Goal: Information Seeking & Learning: Learn about a topic

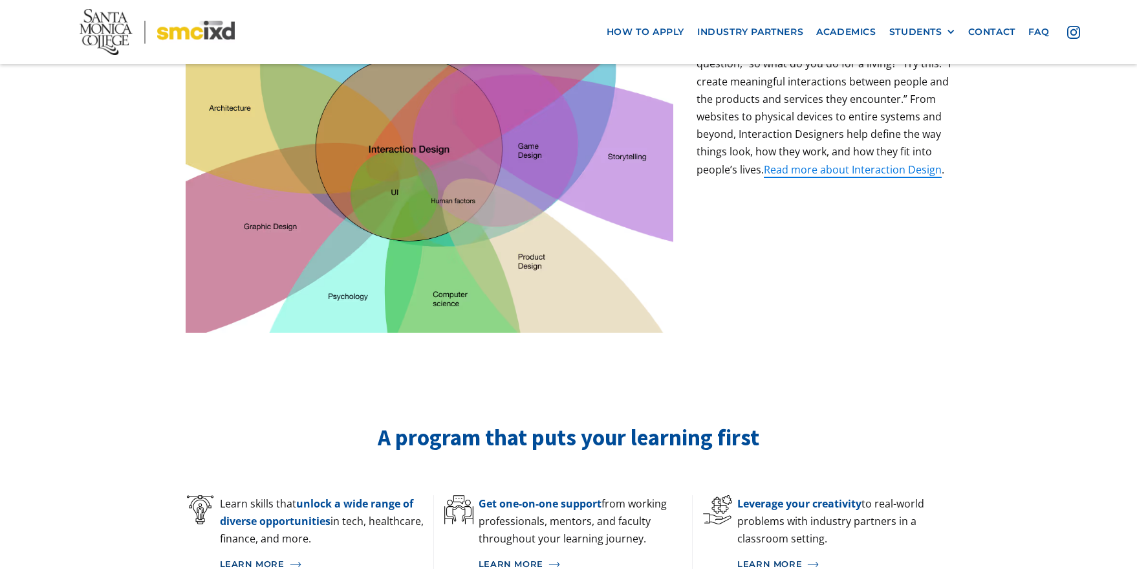
scroll to position [569, 0]
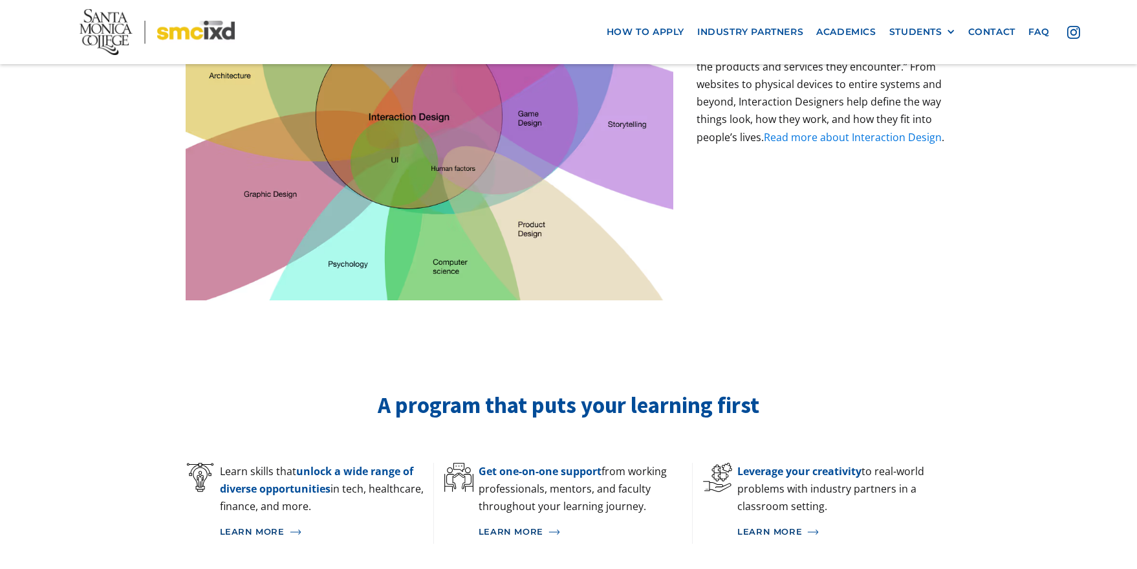
click at [845, 130] on link "Read more about Interaction Design" at bounding box center [853, 137] width 178 height 14
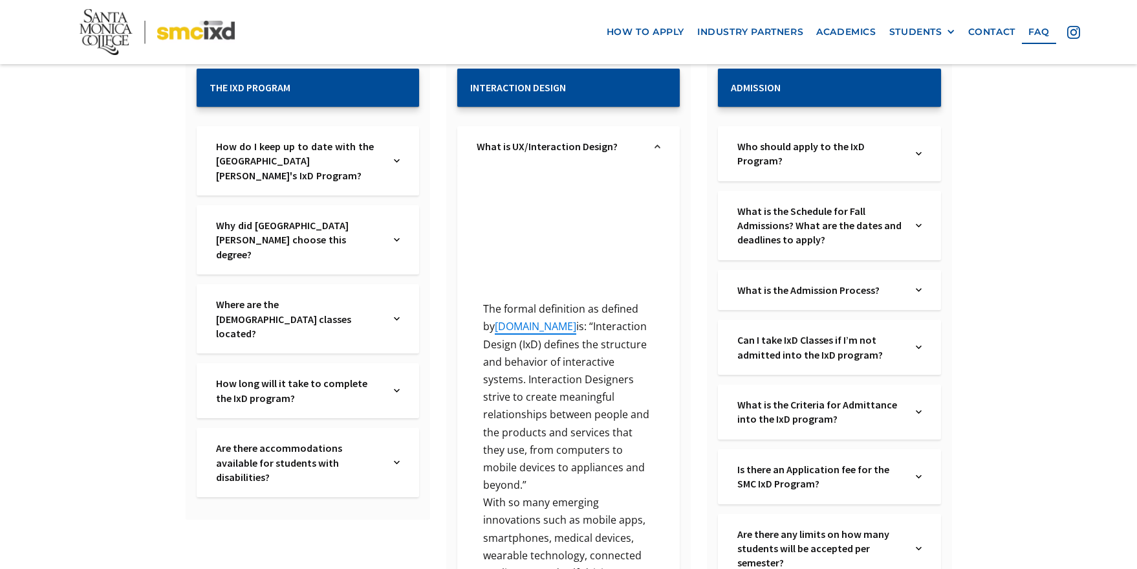
scroll to position [265, 0]
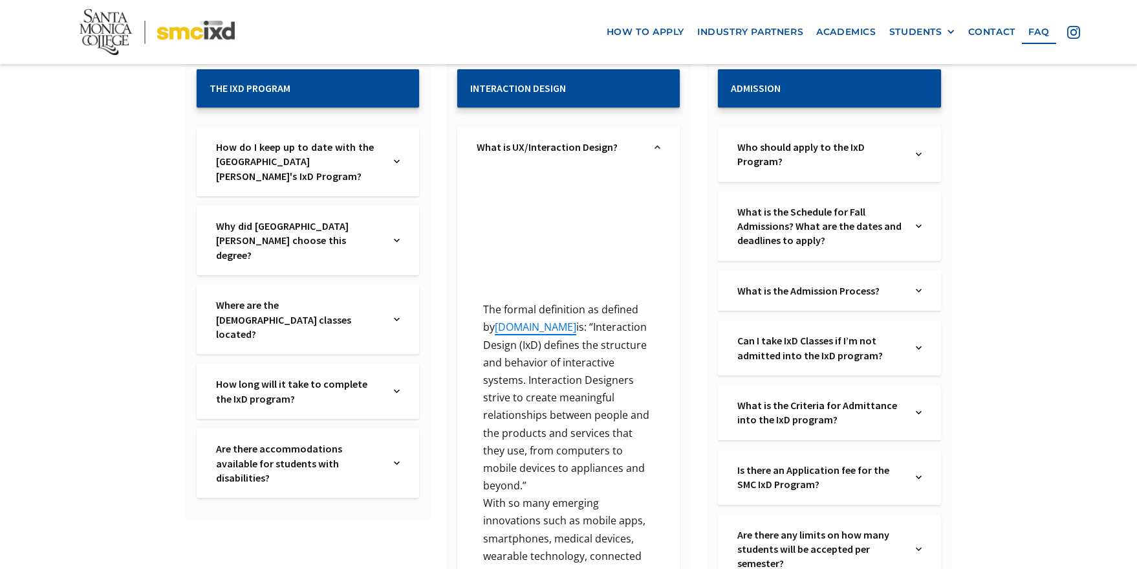
click at [401, 287] on div "Where are the IxD classes located? Text Link" at bounding box center [308, 319] width 223 height 69
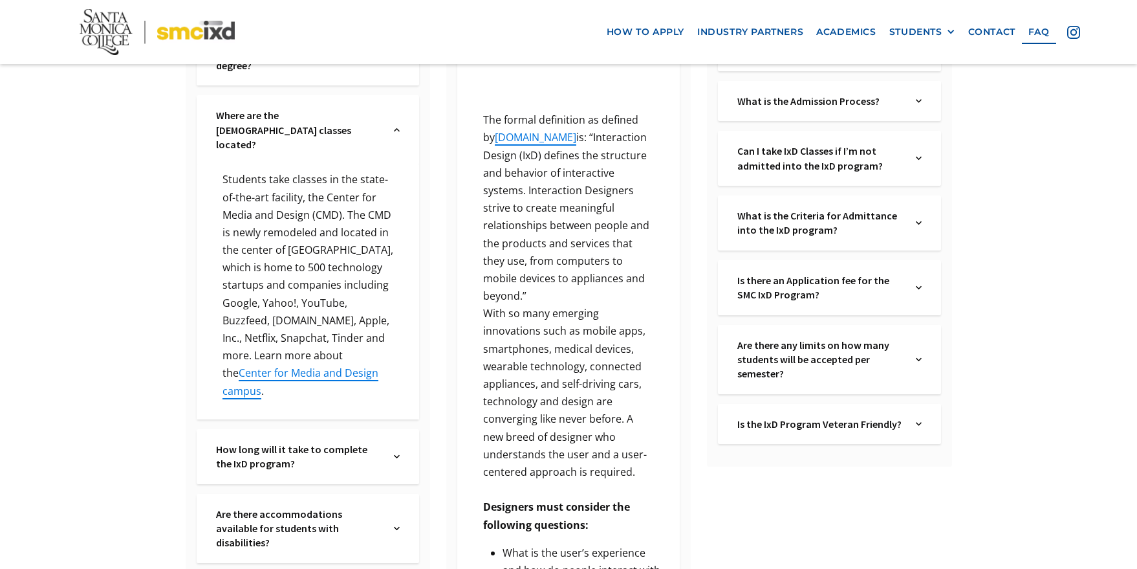
scroll to position [459, 0]
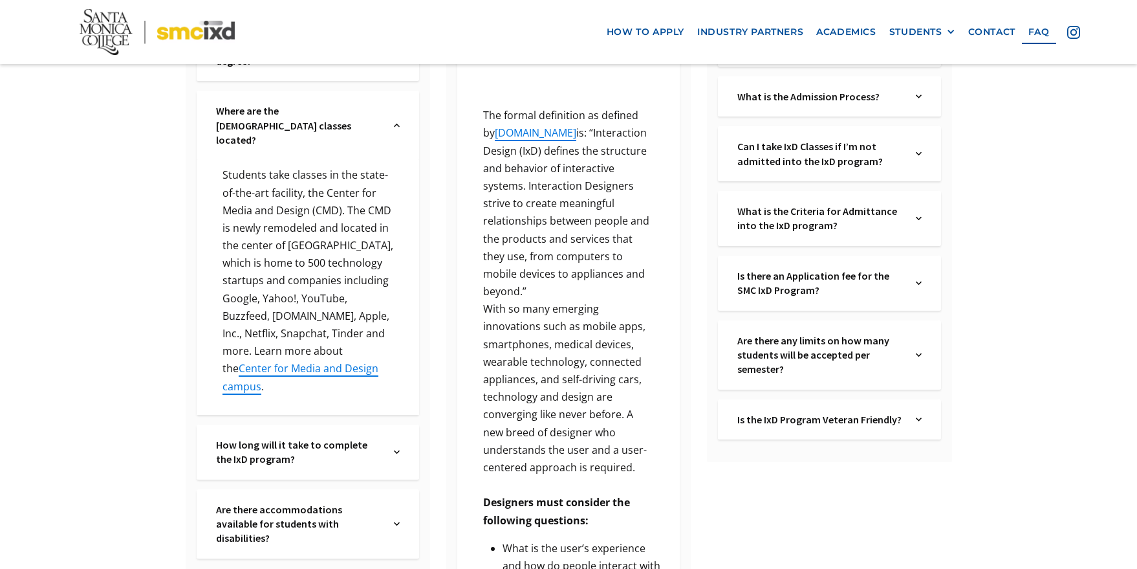
click at [391, 424] on div "How long will it take to complete the IxD program? Text Link" at bounding box center [308, 451] width 223 height 55
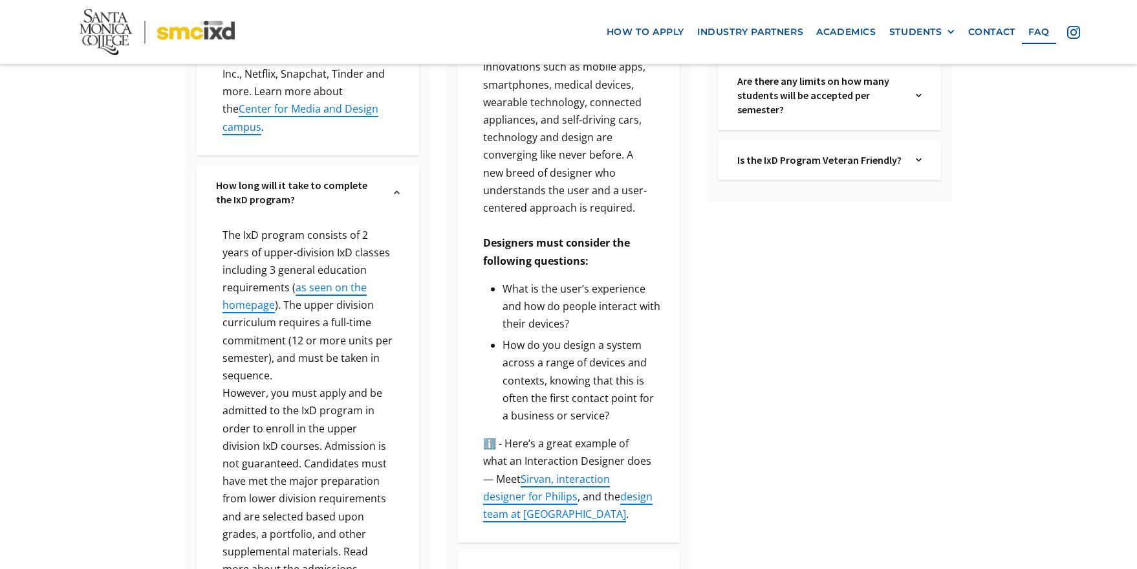
scroll to position [693, 0]
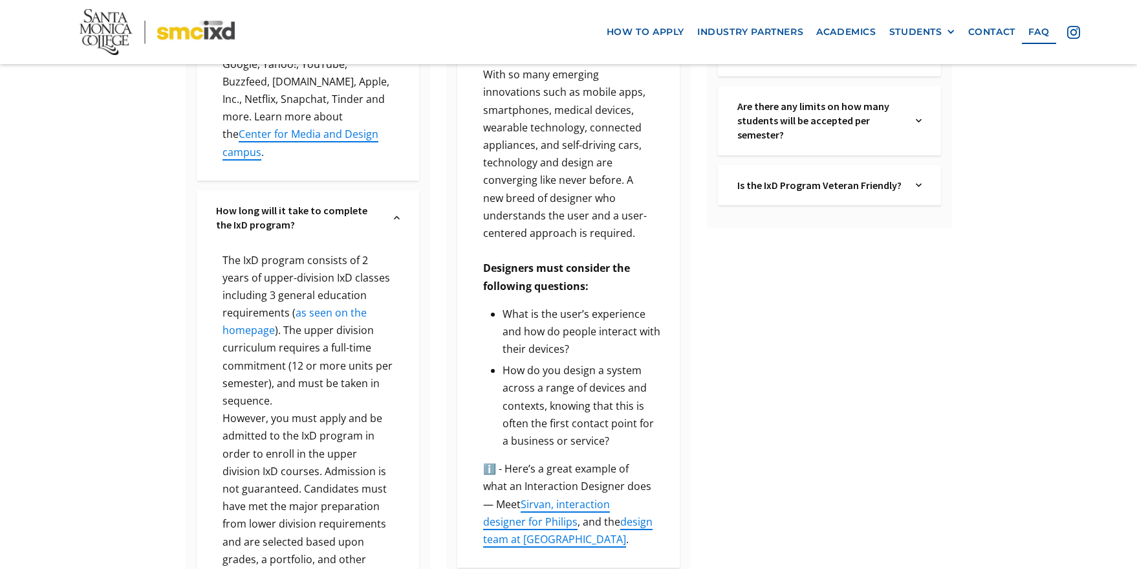
click at [351, 305] on link "as seen on the homepage" at bounding box center [295, 321] width 144 height 32
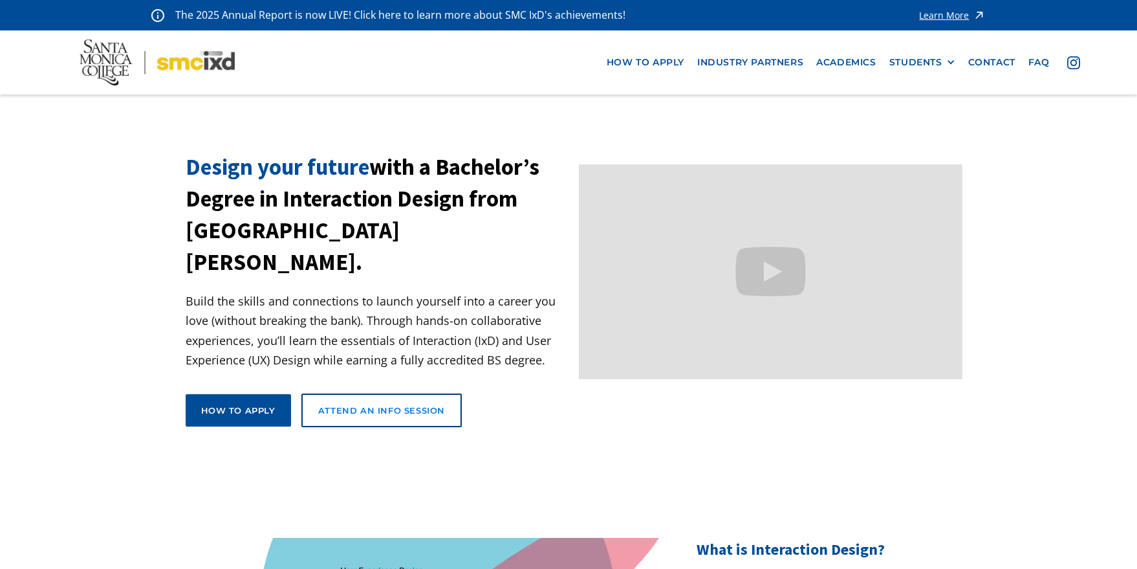
click at [343, 404] on div "Attend an Info Session" at bounding box center [381, 410] width 127 height 12
click at [273, 404] on div "How to apply" at bounding box center [238, 410] width 74 height 12
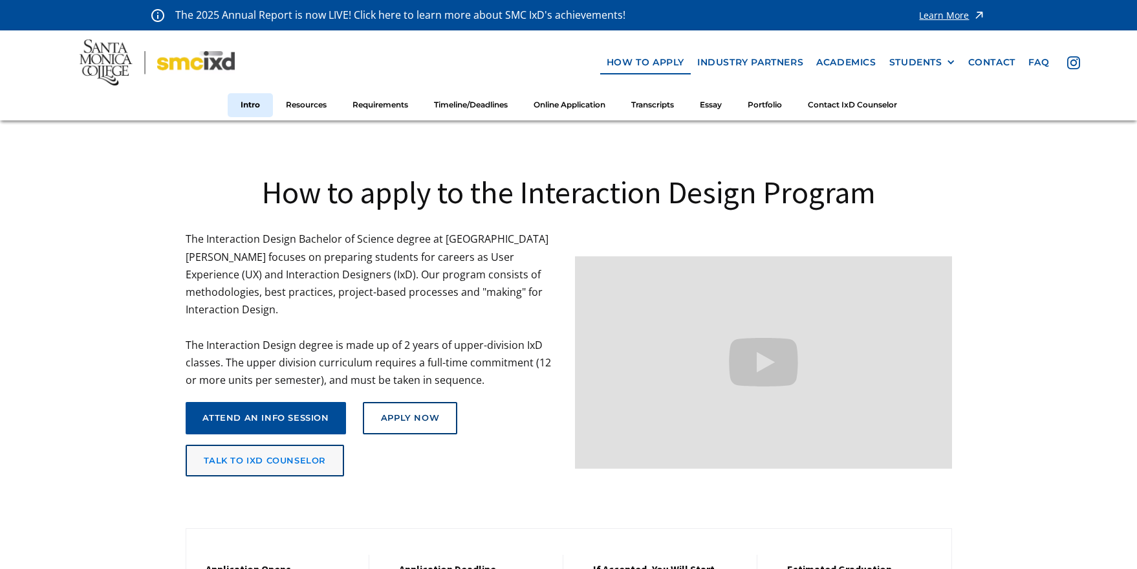
click at [292, 456] on div "talk to ixd counselor" at bounding box center [265, 461] width 123 height 10
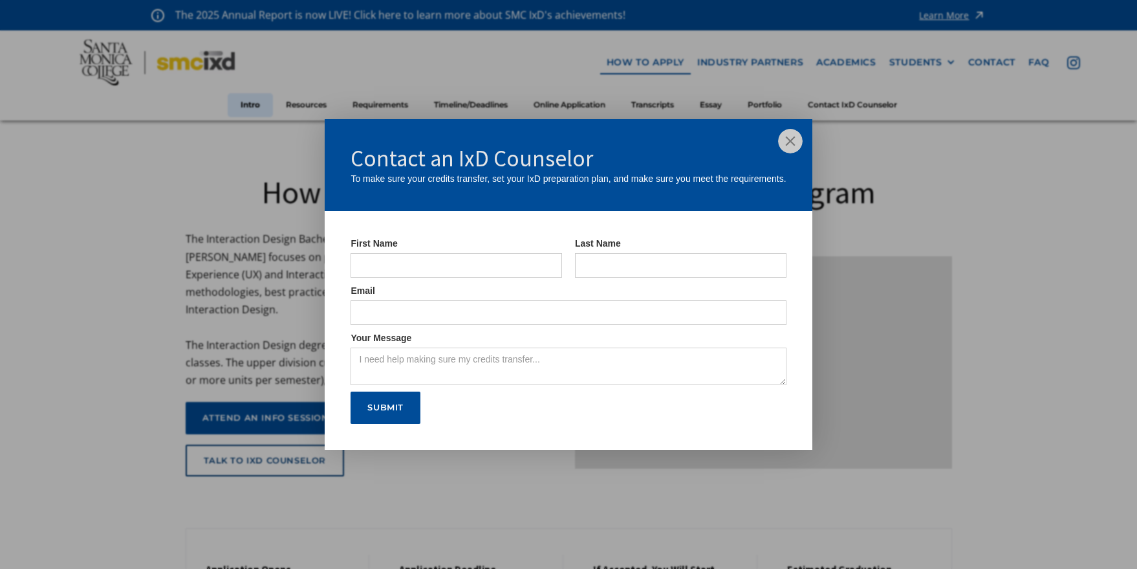
click at [787, 147] on img at bounding box center [790, 141] width 25 height 25
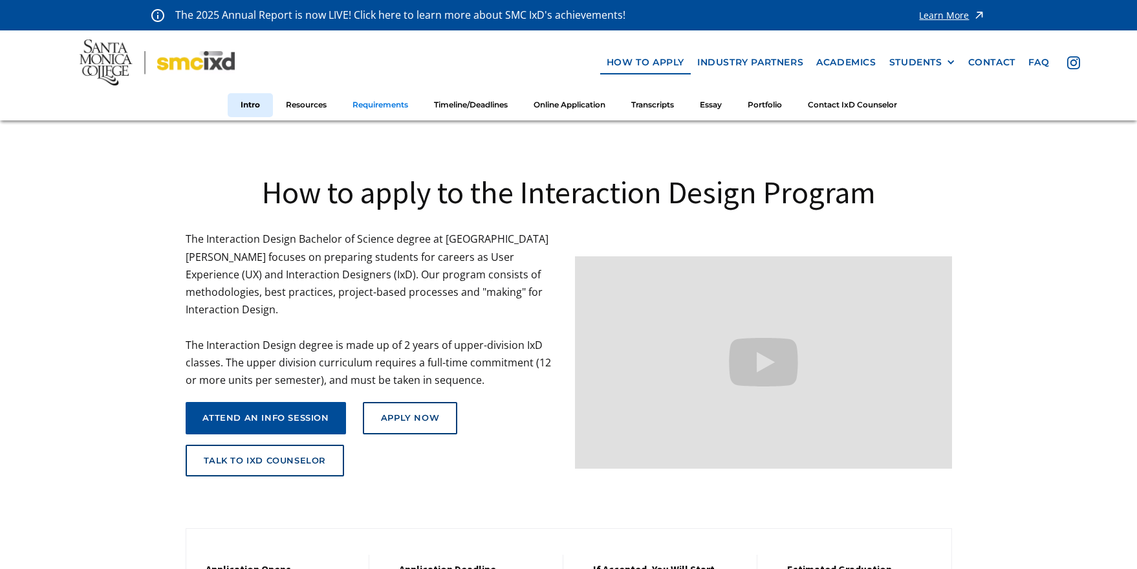
click at [366, 111] on link "Requirements" at bounding box center [381, 105] width 82 height 24
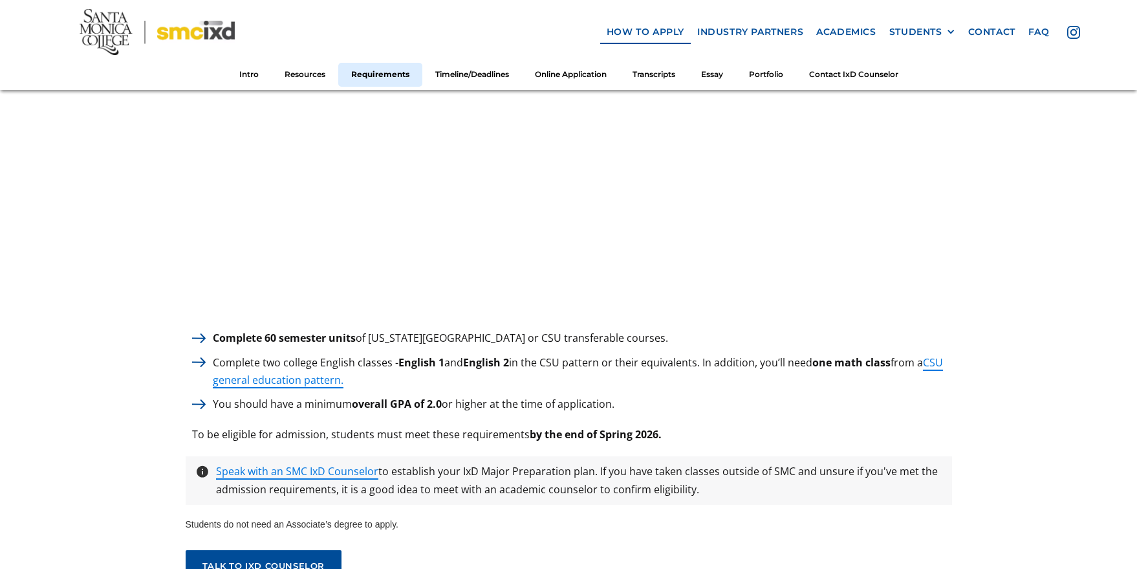
scroll to position [1742, 0]
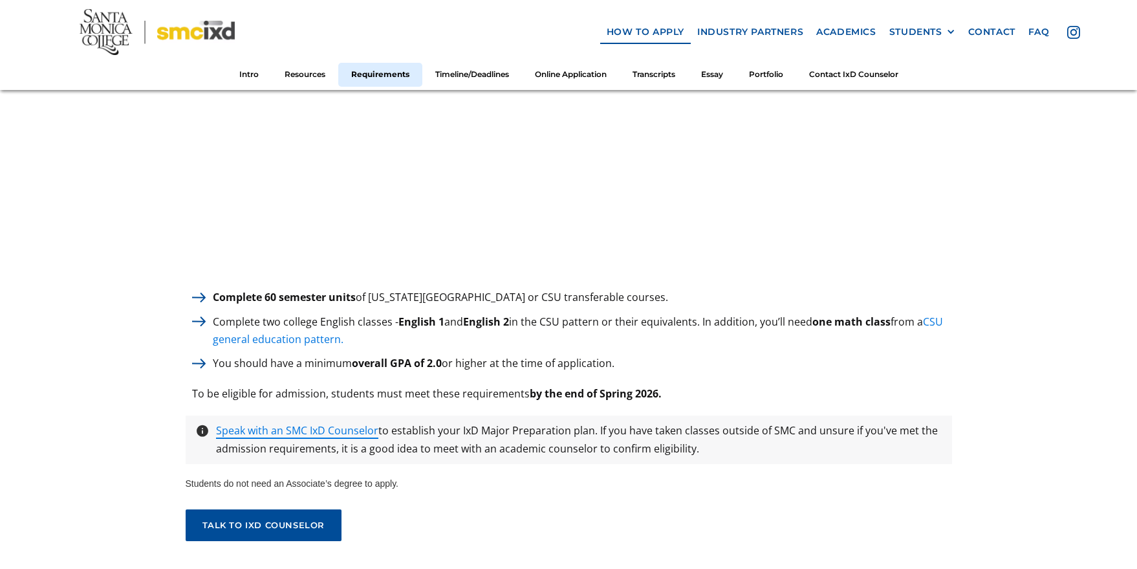
click at [312, 335] on link "CSU general education pattern." at bounding box center [578, 330] width 730 height 32
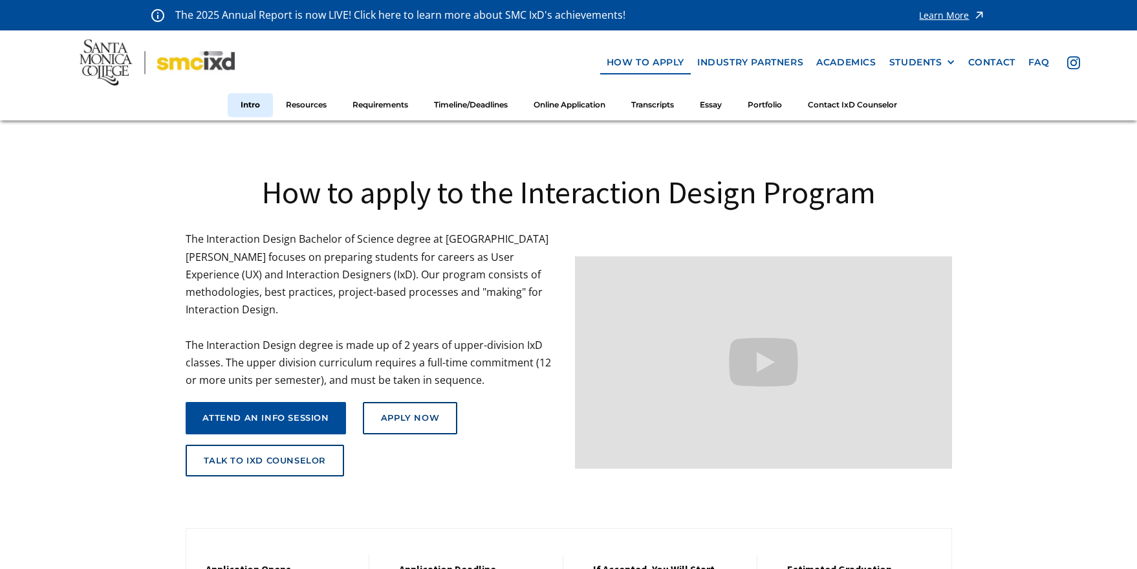
scroll to position [3, 0]
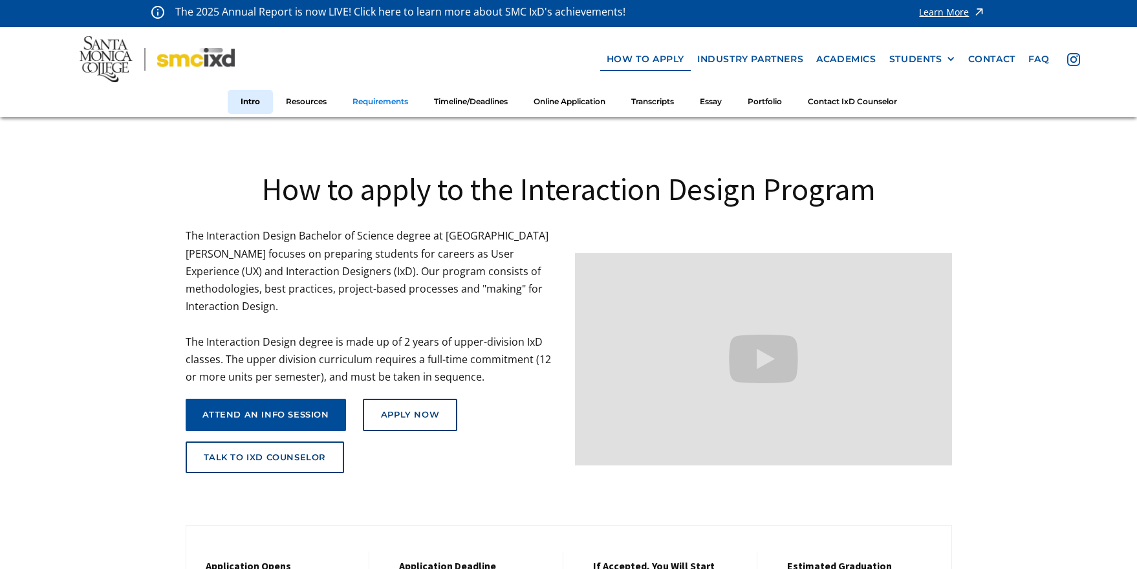
click at [387, 109] on link "Requirements" at bounding box center [381, 102] width 82 height 24
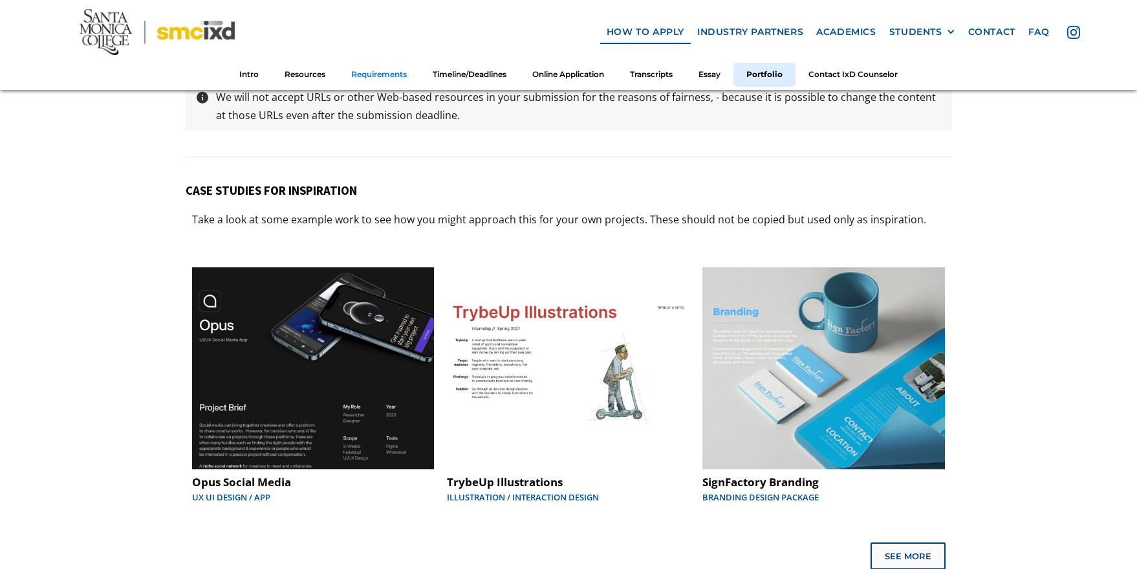
scroll to position [6631, 0]
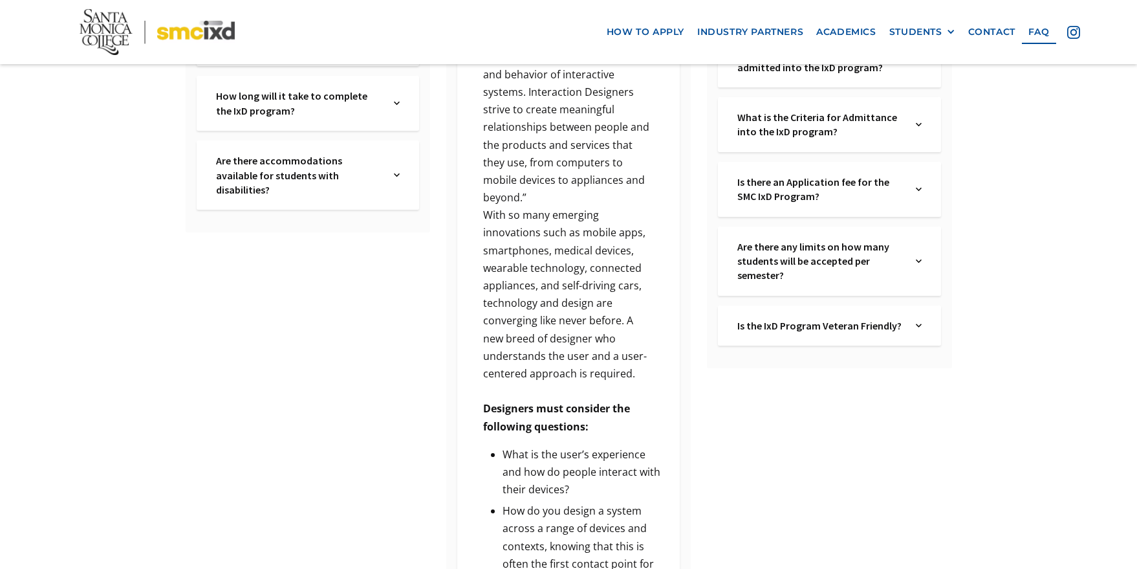
scroll to position [426, 0]
